Goal: Communication & Community: Ask a question

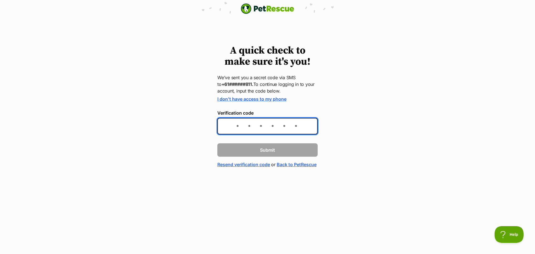
click at [253, 132] on input "Verification code" at bounding box center [267, 126] width 100 height 16
type input "703004"
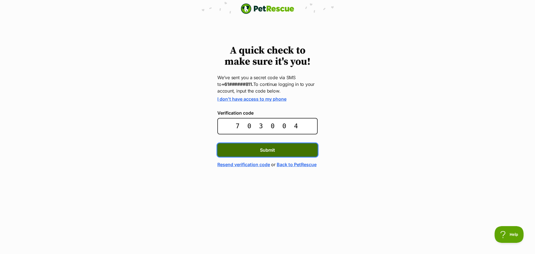
click at [256, 147] on button "Submit" at bounding box center [267, 149] width 100 height 13
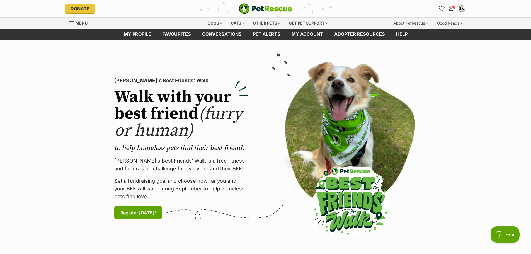
click at [70, 23] on span "Menu" at bounding box center [71, 23] width 5 height 1
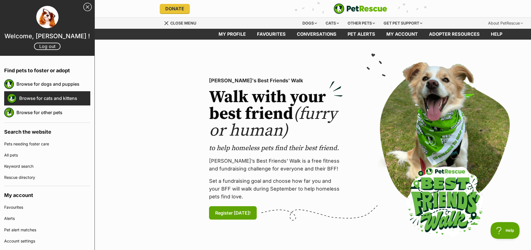
click at [59, 100] on link "Browse for cats and kittens" at bounding box center [54, 98] width 71 height 12
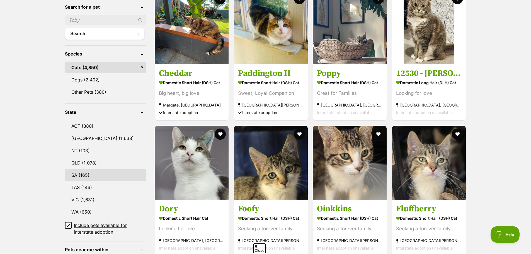
scroll to position [195, 0]
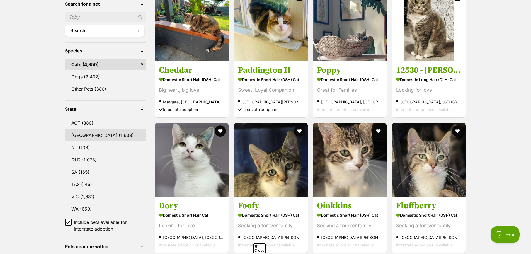
click at [90, 133] on link "[GEOGRAPHIC_DATA] (1,633)" at bounding box center [105, 135] width 81 height 12
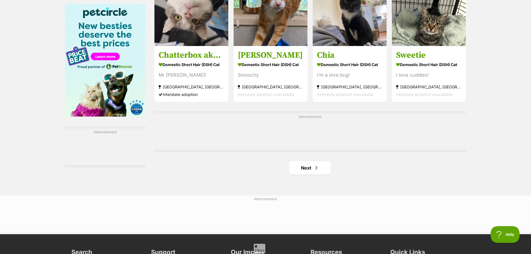
scroll to position [1004, 0]
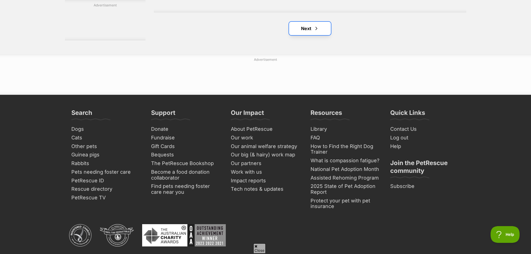
click at [317, 34] on link "Next" at bounding box center [310, 28] width 42 height 13
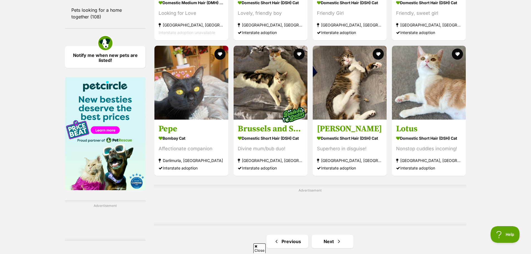
scroll to position [864, 0]
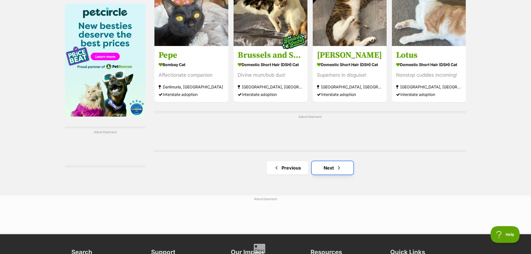
click at [325, 171] on link "Next" at bounding box center [333, 167] width 42 height 13
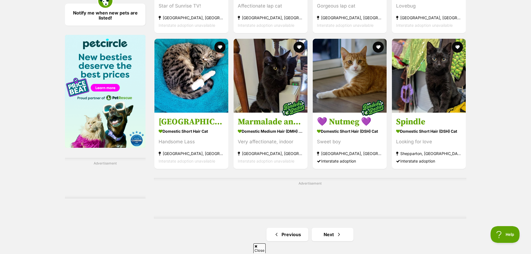
scroll to position [864, 0]
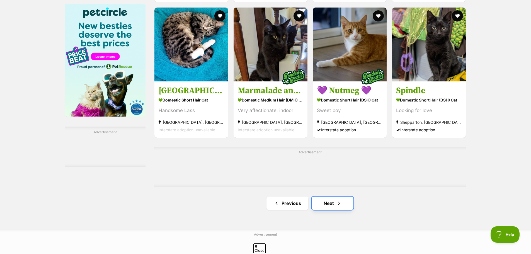
click at [329, 209] on link "Next" at bounding box center [333, 203] width 42 height 13
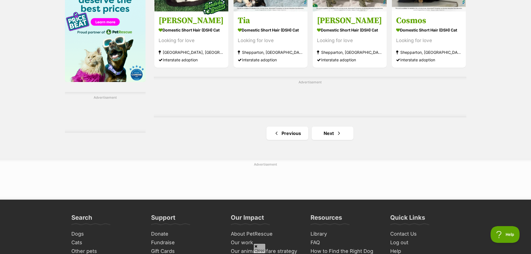
scroll to position [948, 0]
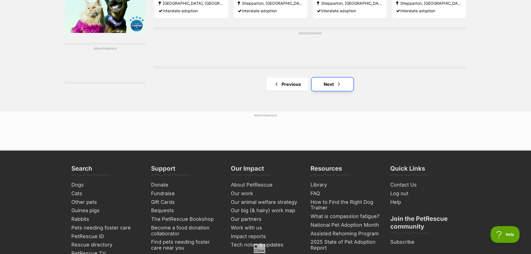
click at [332, 90] on link "Next" at bounding box center [333, 84] width 42 height 13
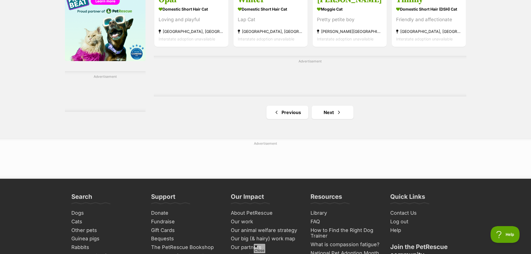
scroll to position [920, 0]
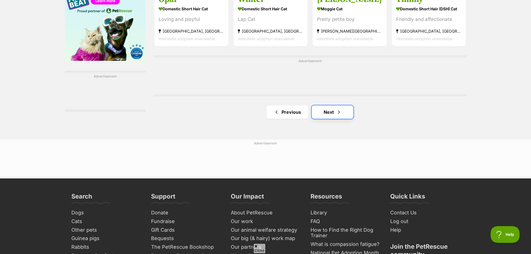
click at [340, 114] on span "Next page" at bounding box center [339, 112] width 6 height 7
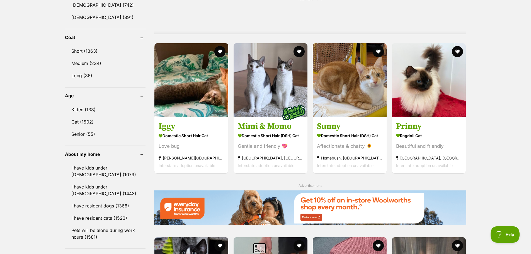
scroll to position [502, 0]
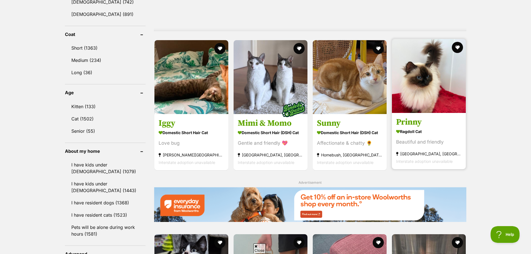
click at [442, 122] on h3 "Prinny" at bounding box center [429, 122] width 66 height 11
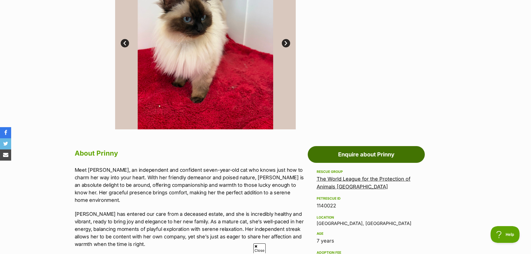
click at [376, 156] on link "Enquire about Prinny" at bounding box center [366, 154] width 117 height 17
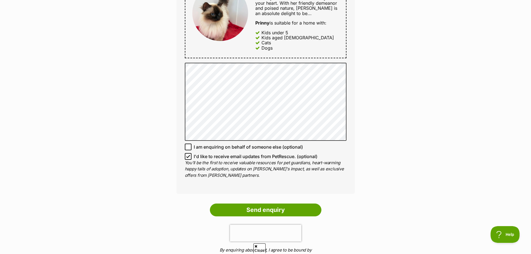
scroll to position [362, 0]
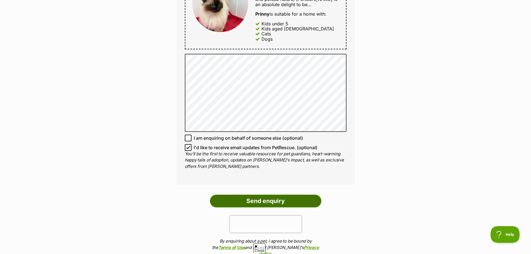
click at [276, 195] on input "Send enquiry" at bounding box center [266, 201] width 112 height 13
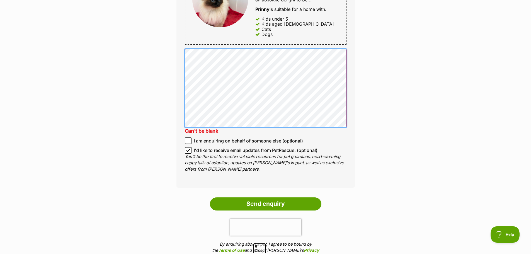
scroll to position [418, 0]
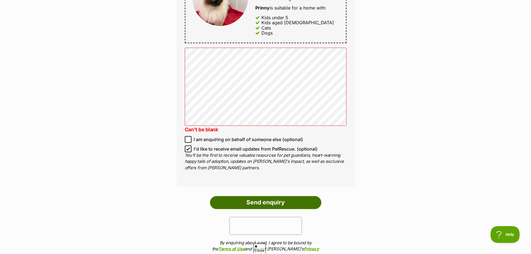
click at [273, 197] on input "Send enquiry" at bounding box center [266, 202] width 112 height 13
